Goal: Transaction & Acquisition: Obtain resource

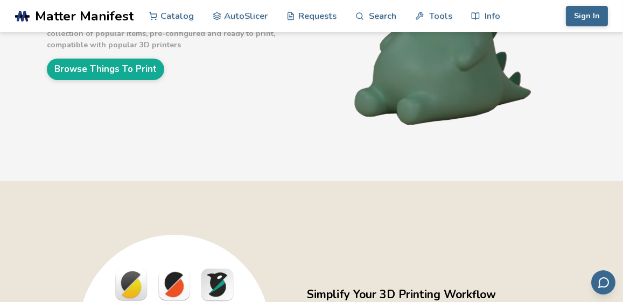
scroll to position [108, 0]
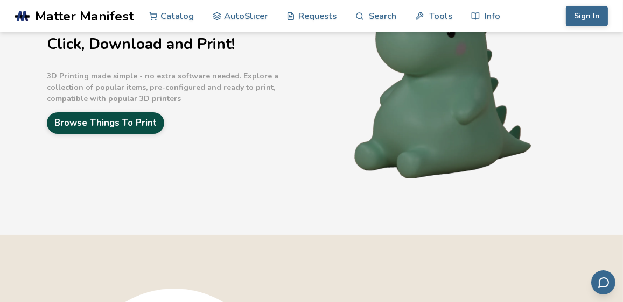
click at [67, 122] on link "Browse Things To Print" at bounding box center [105, 122] width 117 height 21
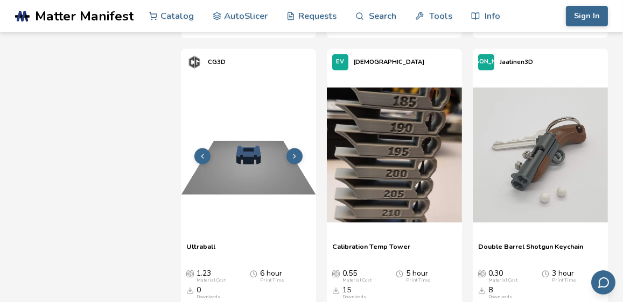
scroll to position [5221, 0]
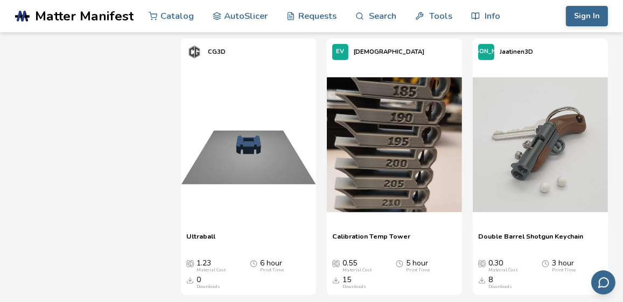
click at [393, 173] on img at bounding box center [394, 145] width 135 height 135
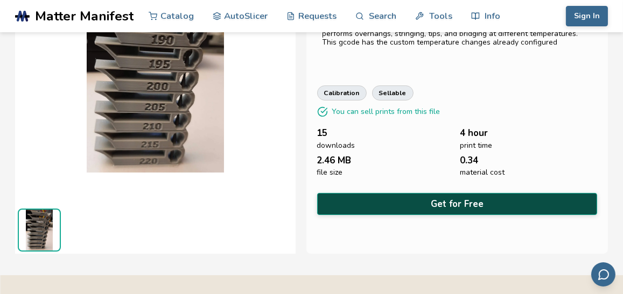
scroll to position [121, 0]
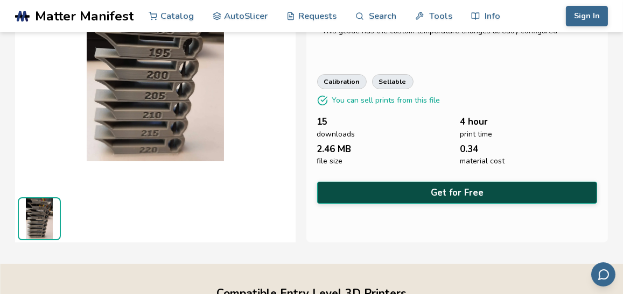
click at [465, 188] on button "Get for Free" at bounding box center [457, 193] width 280 height 22
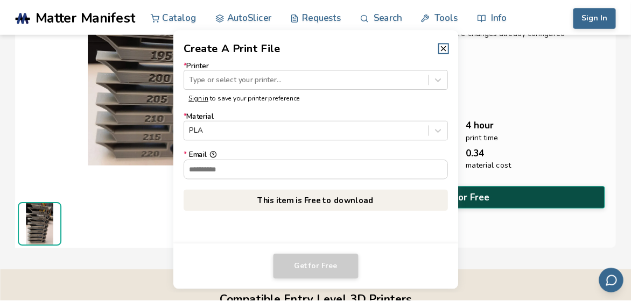
scroll to position [119, 0]
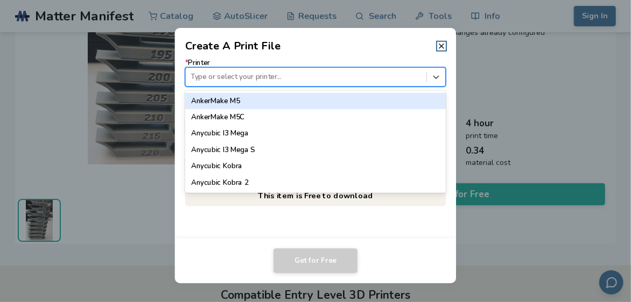
click at [217, 77] on div at bounding box center [306, 77] width 230 height 10
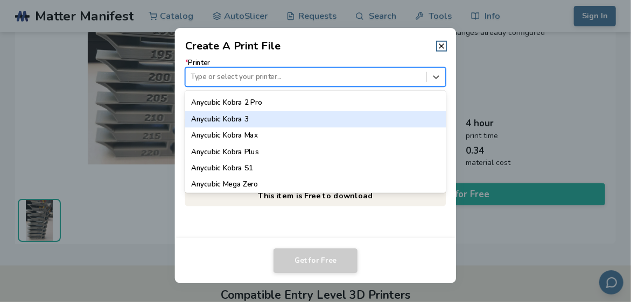
scroll to position [161, 0]
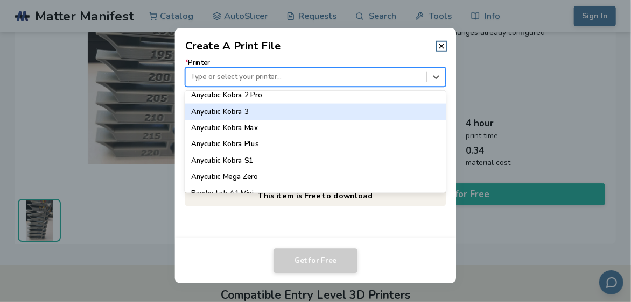
click at [224, 115] on div "Anycubic Kobra 3" at bounding box center [315, 111] width 261 height 16
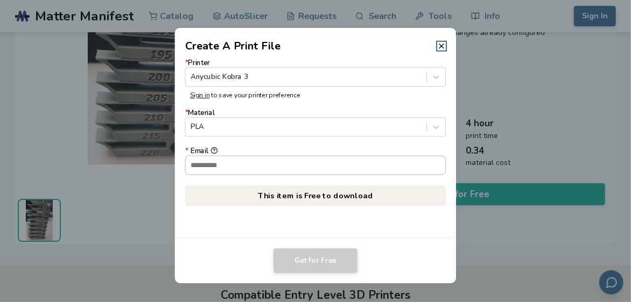
click at [212, 163] on input "* Email" at bounding box center [316, 165] width 260 height 18
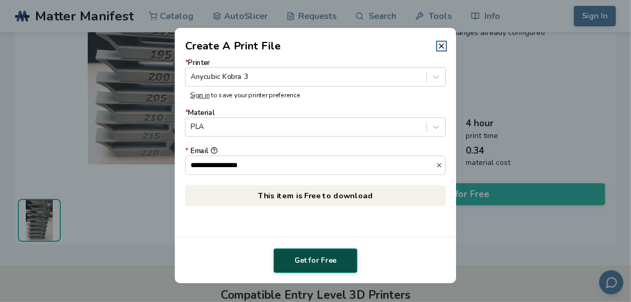
type input "**********"
click at [320, 265] on button "Get for Free" at bounding box center [315, 261] width 84 height 25
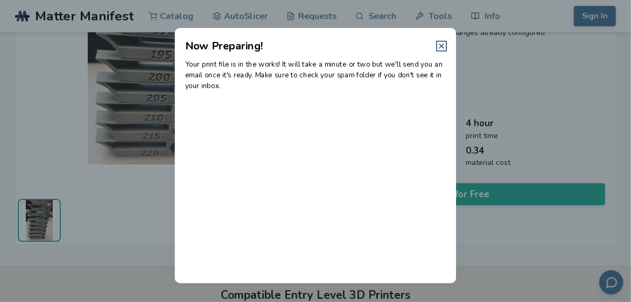
click at [441, 46] on icon at bounding box center [441, 46] width 9 height 9
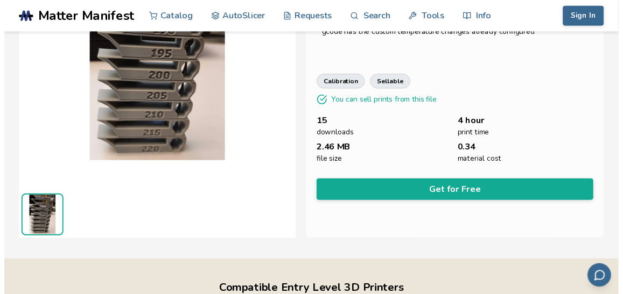
scroll to position [121, 0]
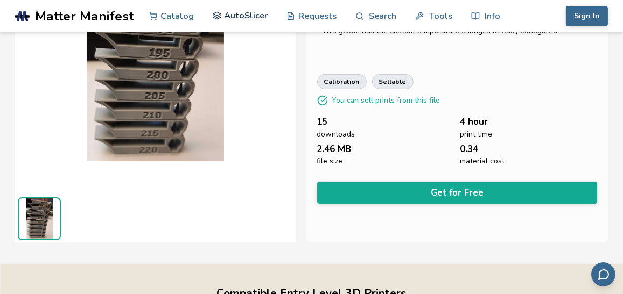
click at [231, 15] on link "AutoSlicer" at bounding box center [240, 15] width 55 height 32
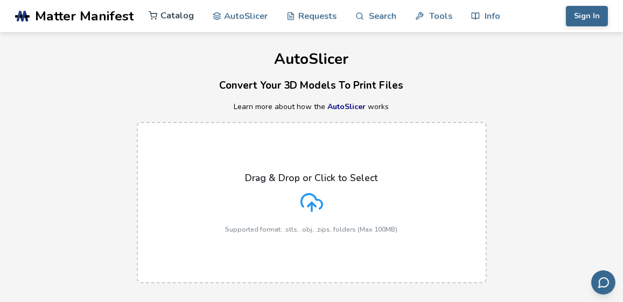
click at [179, 14] on link "Catalog" at bounding box center [171, 15] width 45 height 32
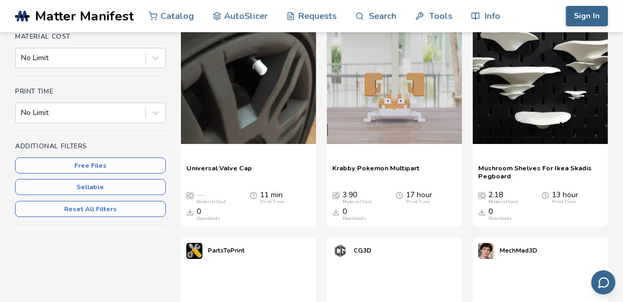
scroll to position [215, 0]
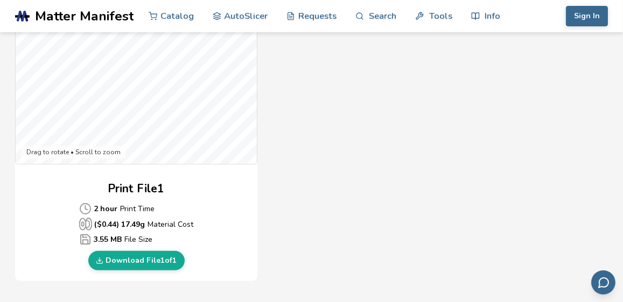
scroll to position [431, 0]
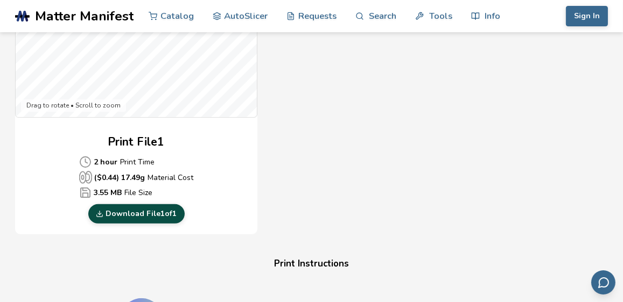
click at [138, 216] on link "Download File 1 of 1" at bounding box center [136, 214] width 96 height 19
